Goal: Use online tool/utility: Utilize a website feature to perform a specific function

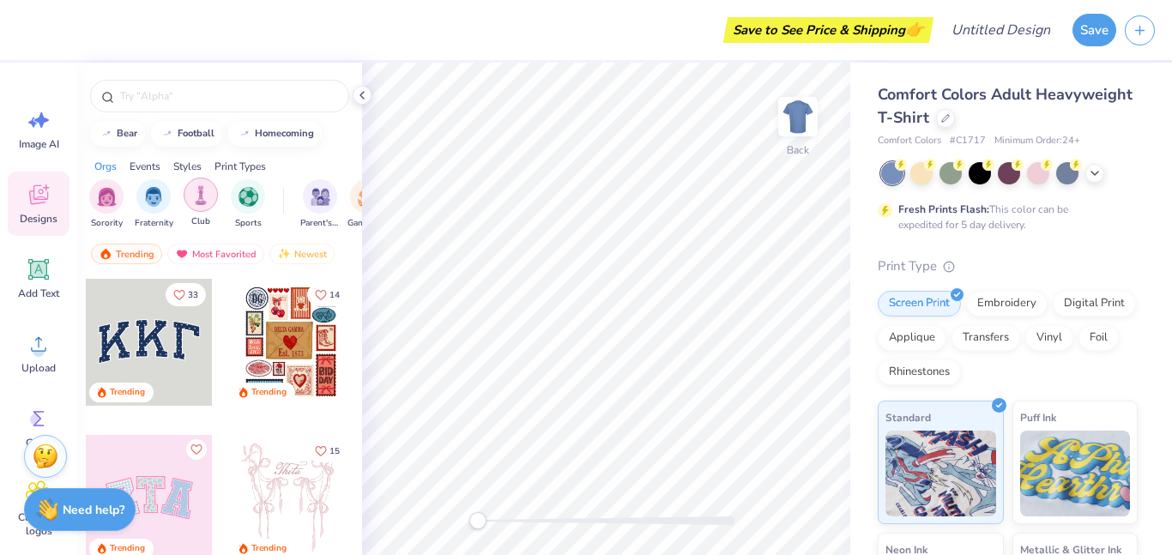
click at [201, 205] on div "filter for Club" at bounding box center [201, 195] width 34 height 34
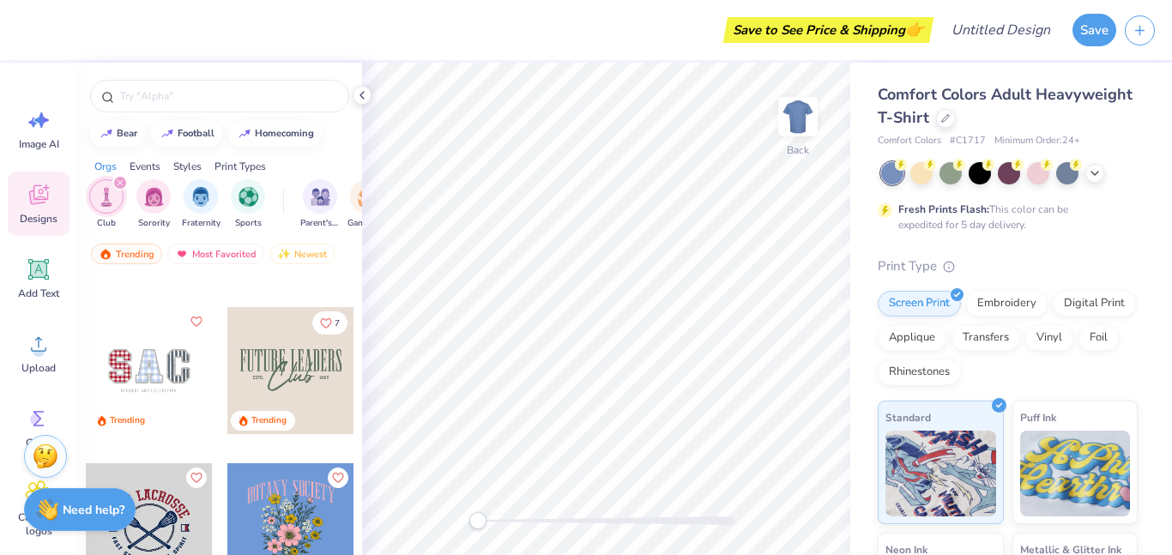
scroll to position [286, 0]
click at [45, 355] on icon at bounding box center [39, 344] width 26 height 26
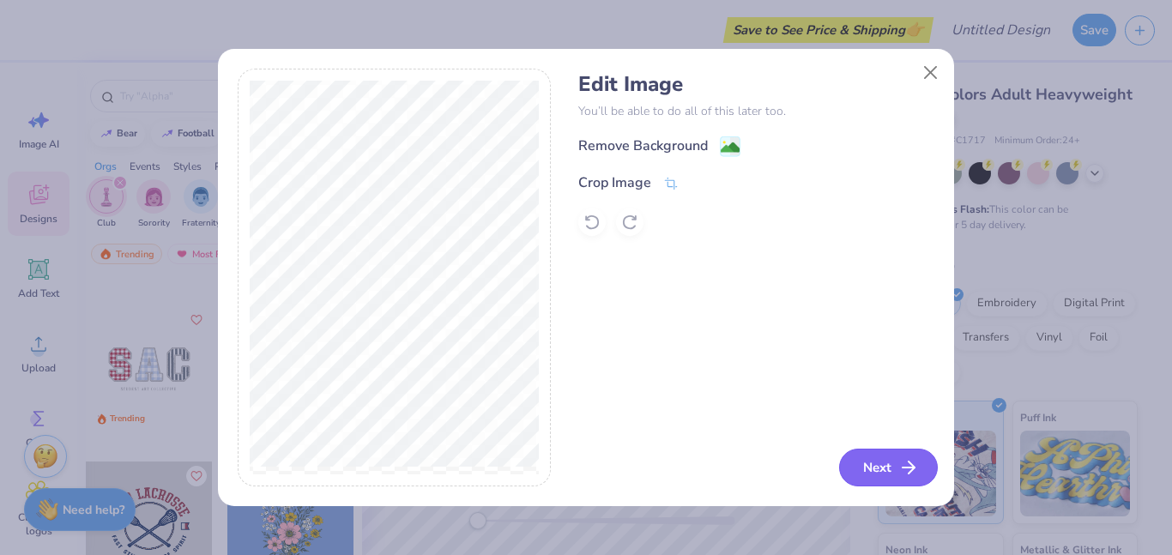
click at [885, 462] on button "Next" at bounding box center [888, 468] width 99 height 38
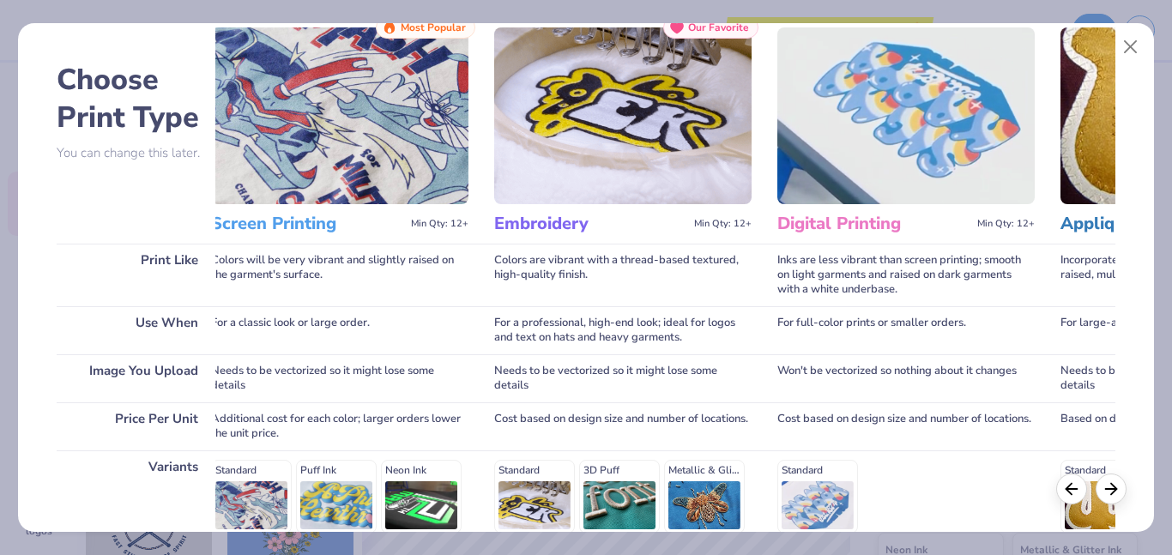
scroll to position [0, 0]
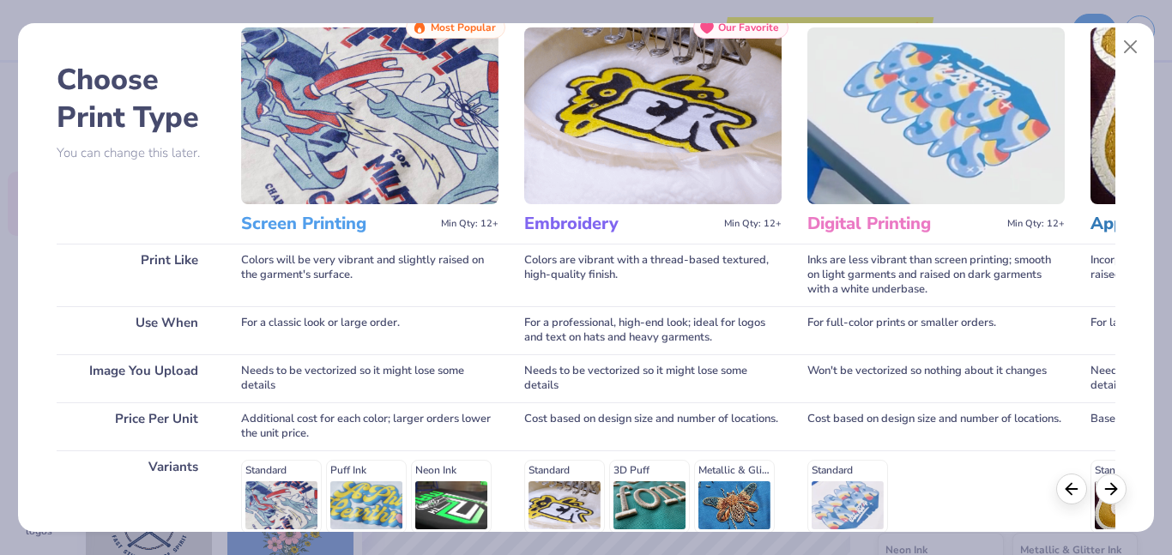
click at [431, 112] on img at bounding box center [369, 115] width 257 height 177
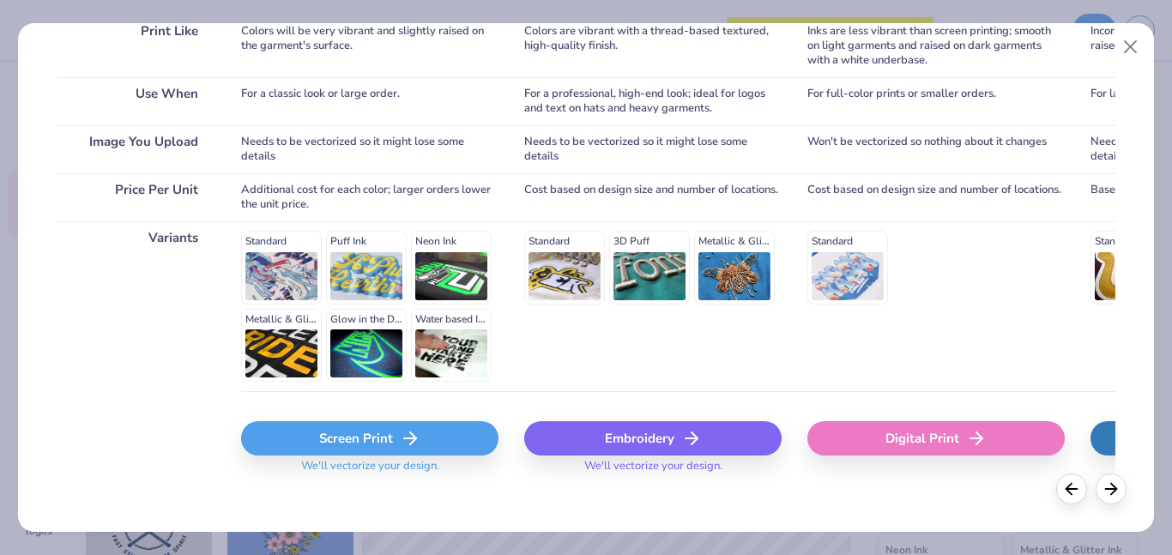
scroll to position [300, 0]
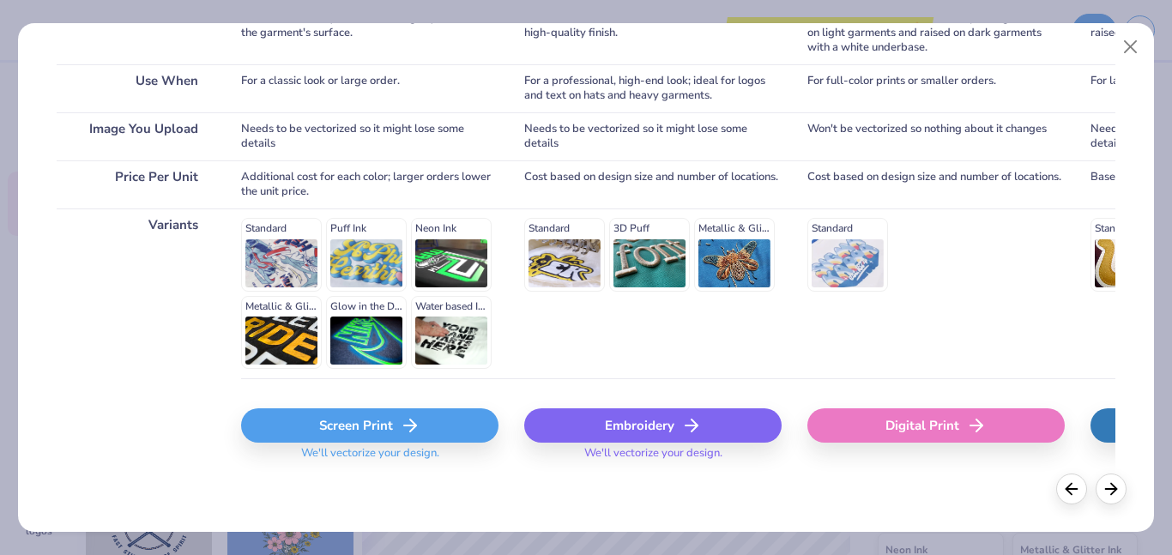
click at [292, 241] on div "Standard Puff Ink Neon Ink Metallic & Glitter Ink Glow in the Dark Ink Water ba…" at bounding box center [369, 293] width 257 height 151
click at [352, 423] on div "Screen Print" at bounding box center [369, 425] width 257 height 34
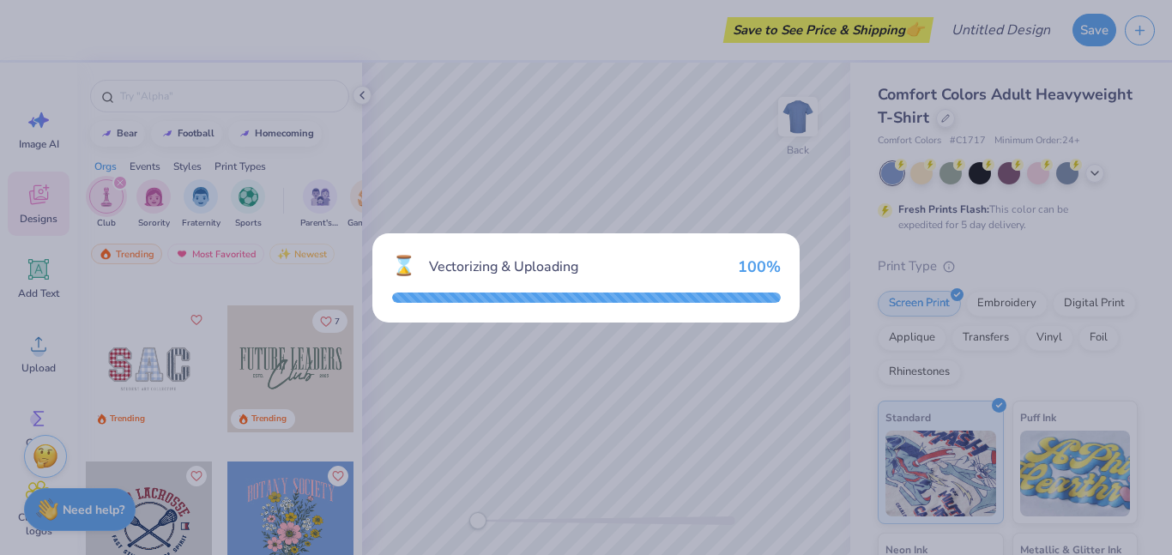
click at [785, 349] on div "⌛ Vectorizing & Uploading 100 %" at bounding box center [586, 277] width 1172 height 555
click at [548, 454] on div "⌛ Vectorizing & Uploading 100 %" at bounding box center [586, 277] width 1172 height 555
click at [693, 89] on div "⌛ Vectorizing & Uploading 100 %" at bounding box center [586, 277] width 1172 height 555
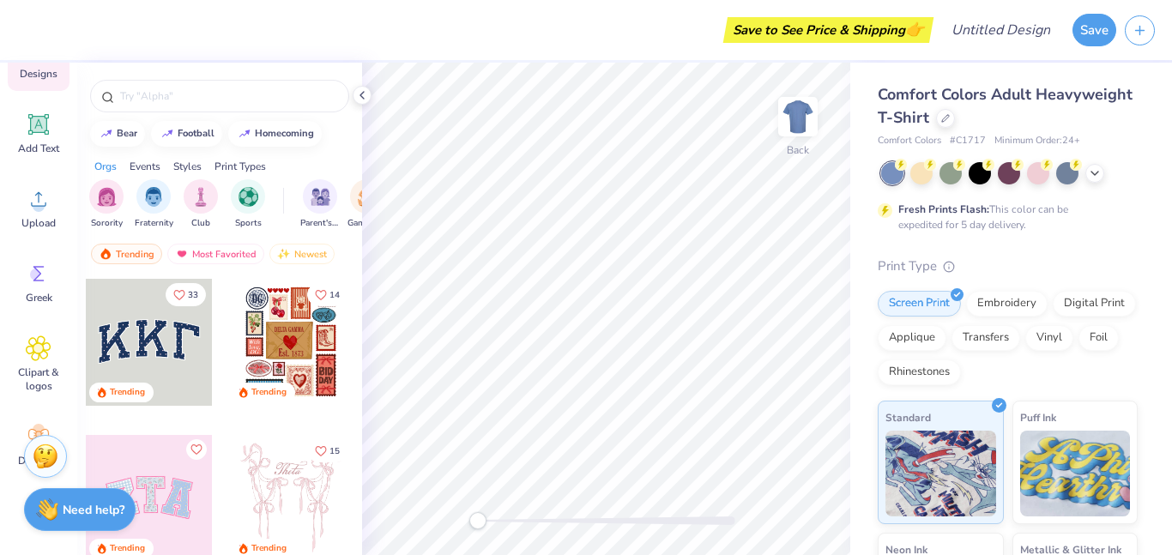
scroll to position [196, 0]
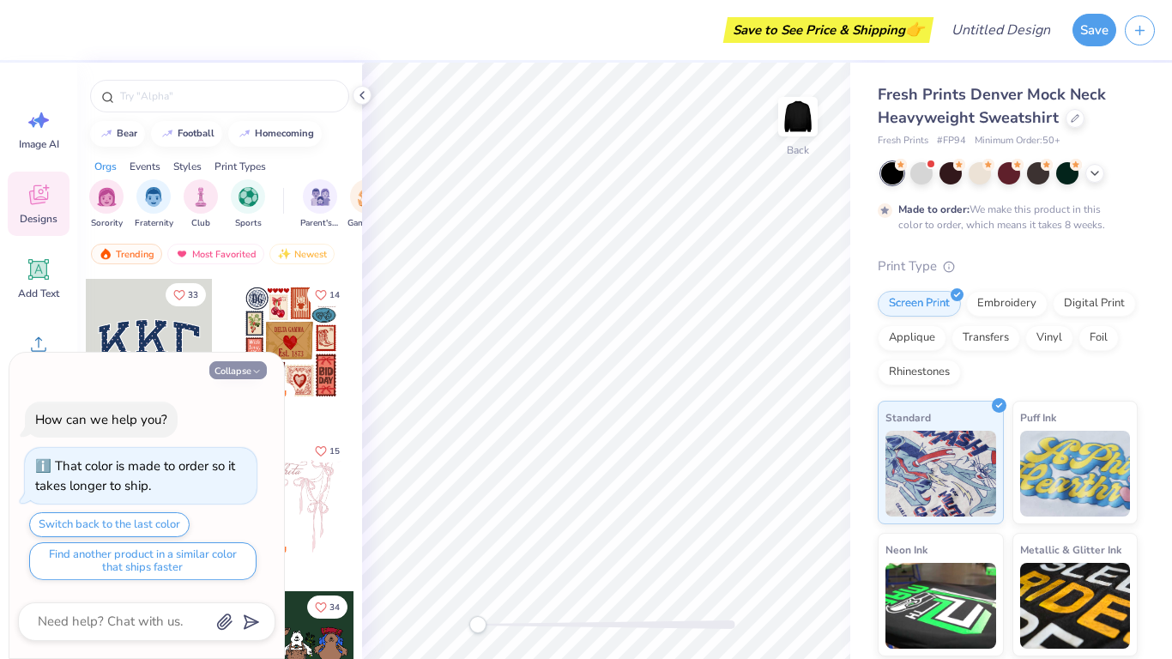
click at [251, 372] on icon "button" at bounding box center [256, 371] width 10 height 10
type textarea "x"
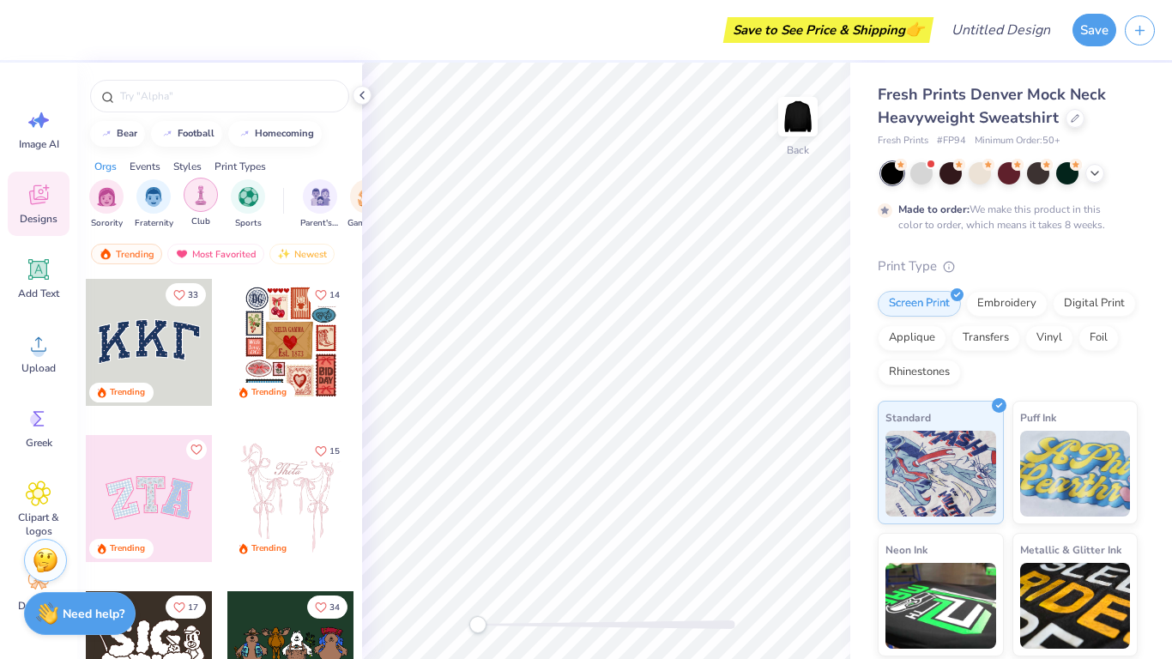
click at [196, 207] on div "filter for Club" at bounding box center [201, 195] width 34 height 34
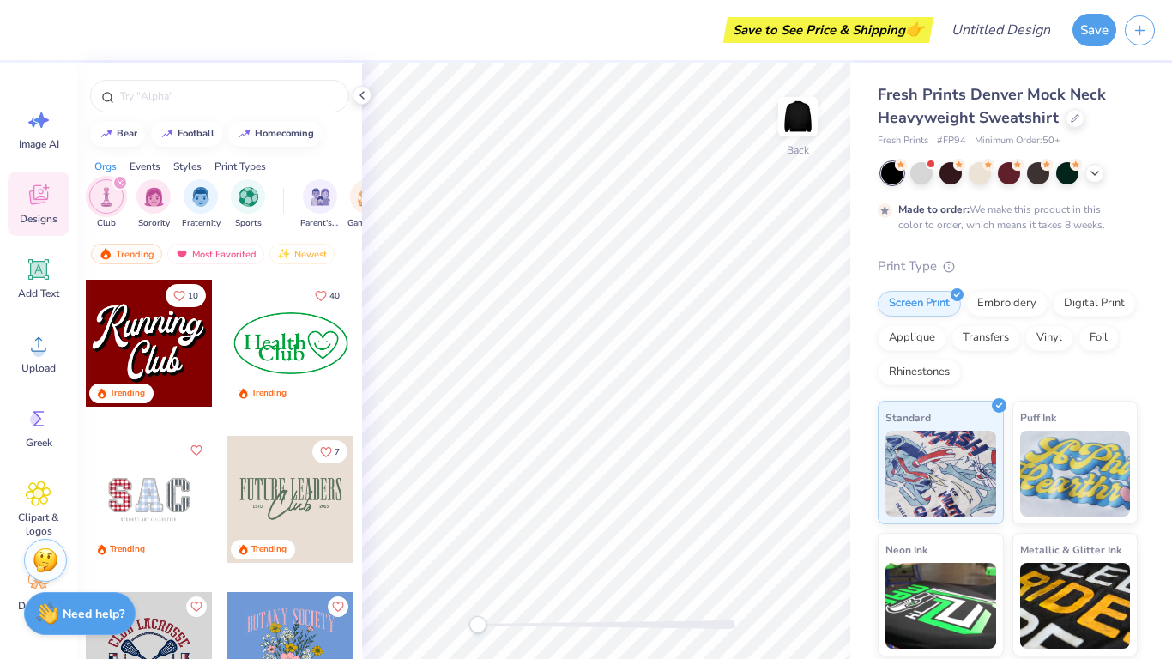
scroll to position [154, 0]
click at [166, 90] on input "text" at bounding box center [228, 95] width 220 height 17
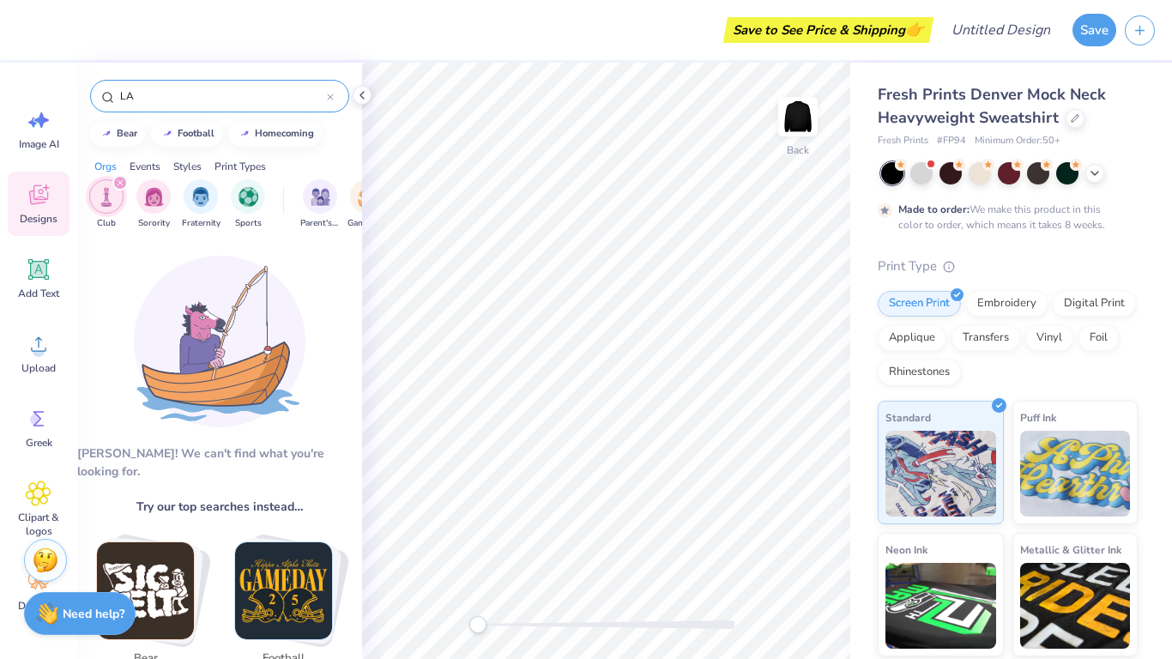
type input "L"
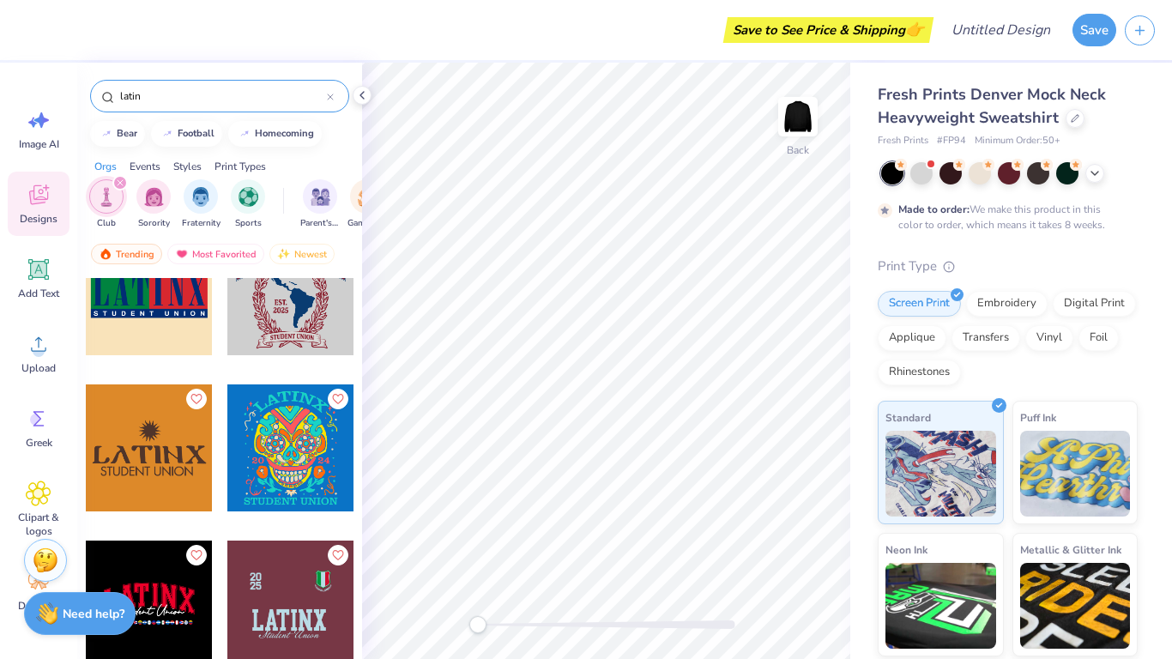
scroll to position [491, 0]
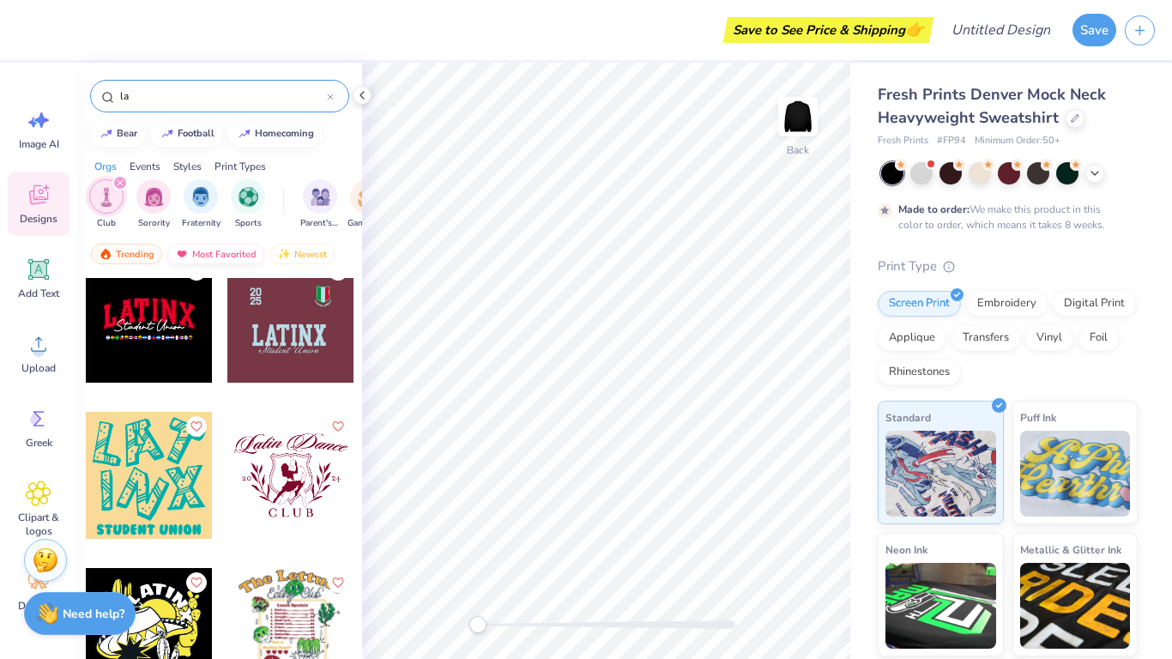
type input "l"
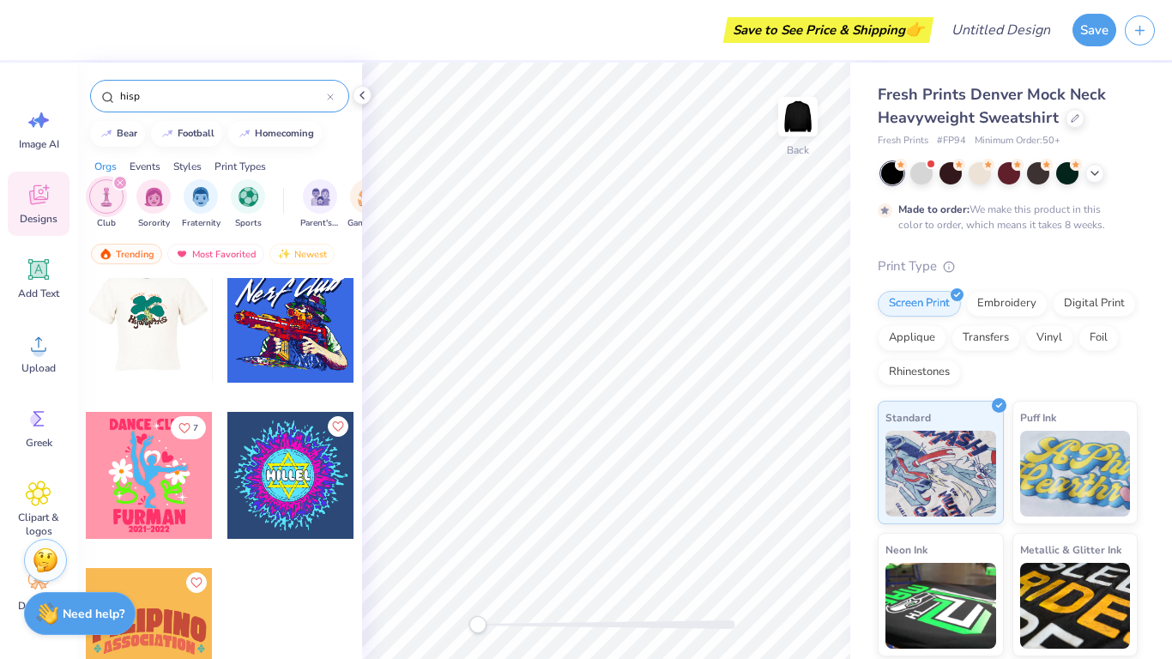
scroll to position [0, 0]
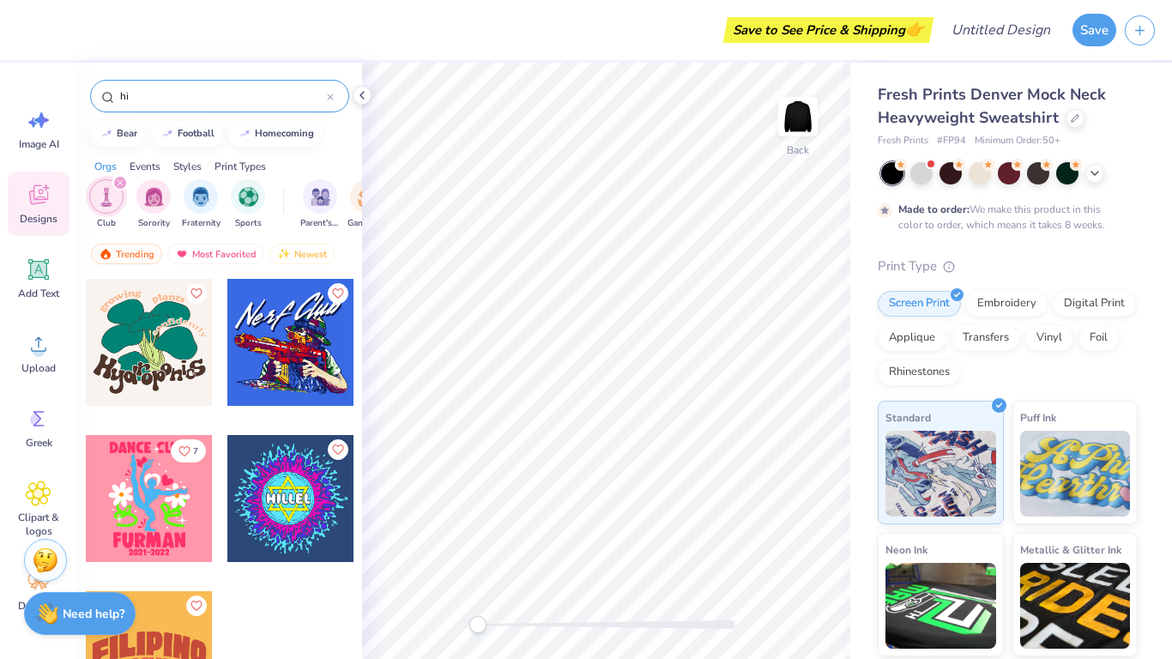
type input "h"
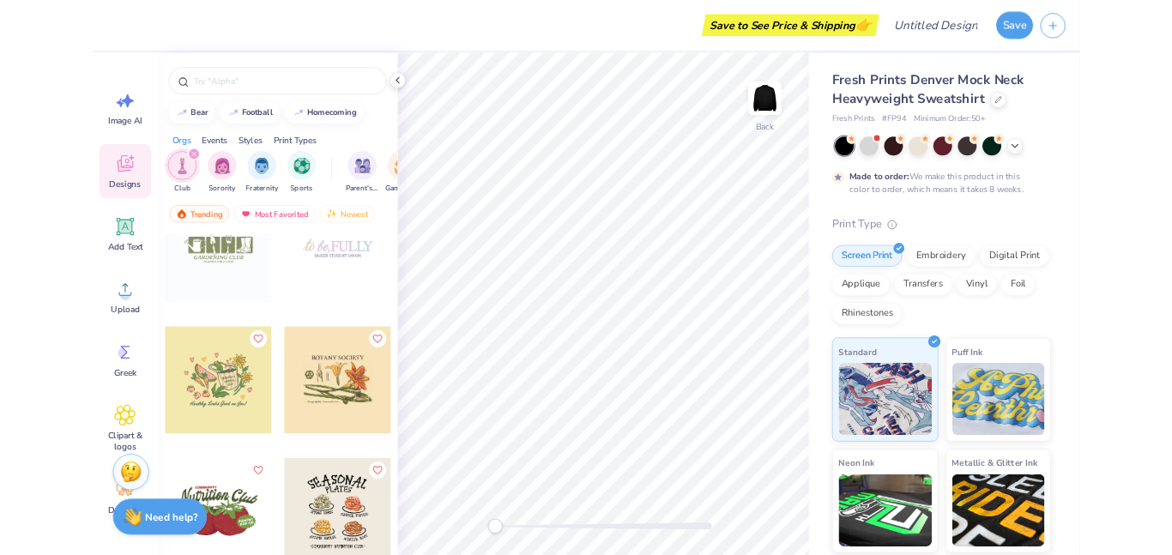
scroll to position [6450, 0]
